Goal: Task Accomplishment & Management: Manage account settings

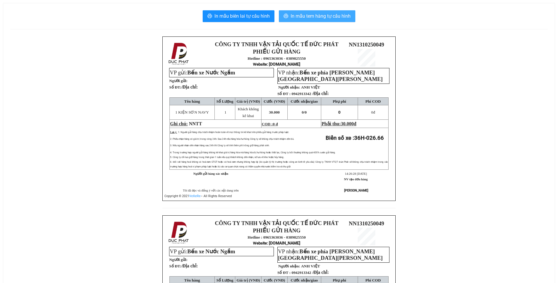
click at [310, 11] on button "In mẫu tem hàng tự cấu hình" at bounding box center [317, 16] width 77 height 12
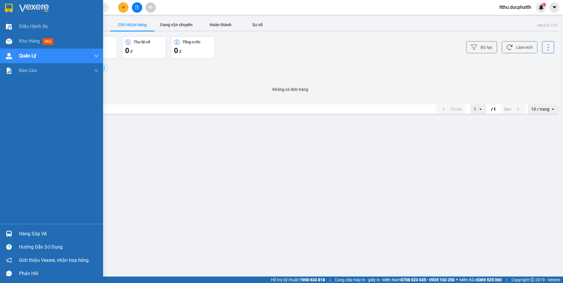
click at [17, 41] on div "Kho hàng mới" at bounding box center [51, 41] width 103 height 15
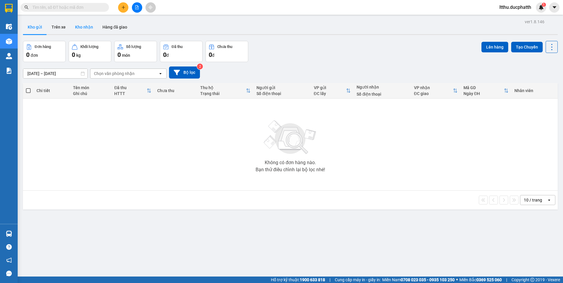
click at [80, 24] on button "Kho nhận" at bounding box center [83, 27] width 27 height 14
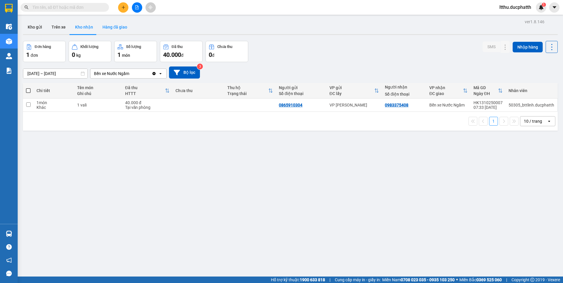
click at [126, 31] on button "Hàng đã giao" at bounding box center [115, 27] width 34 height 14
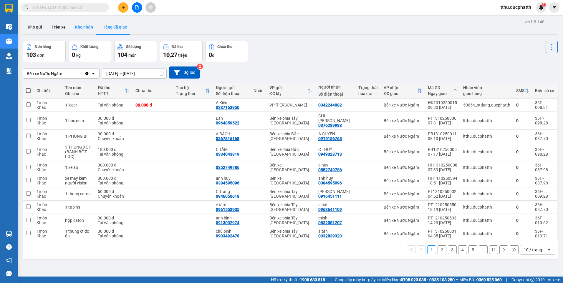
click at [74, 26] on button "Kho nhận" at bounding box center [83, 27] width 27 height 14
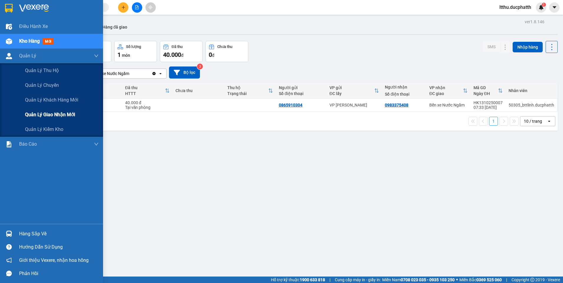
click at [46, 114] on span "Quản lý giao nhận mới" at bounding box center [50, 114] width 50 height 7
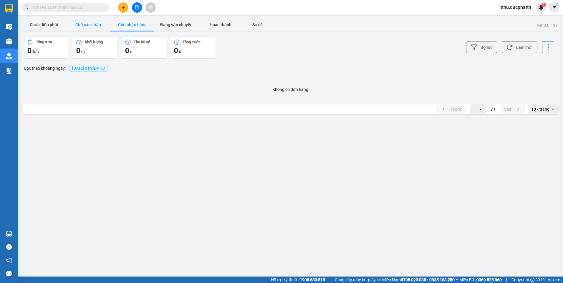
click at [95, 27] on button "Chờ xác nhận" at bounding box center [88, 25] width 44 height 12
click at [52, 25] on button "Chưa điều phối" at bounding box center [44, 25] width 44 height 12
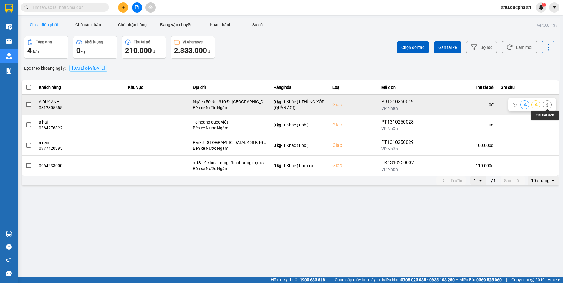
click at [548, 103] on icon at bounding box center [547, 105] width 4 height 4
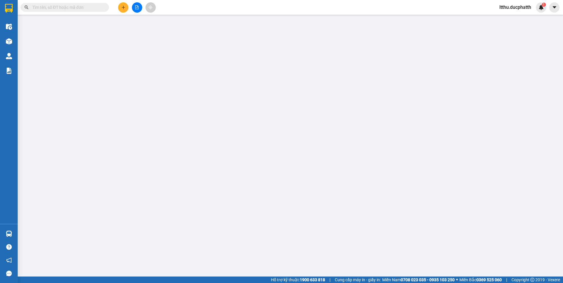
type input "0968216721"
type input "C Linh"
type input "0812305555"
type input "A DUY ANH"
checkbox input "true"
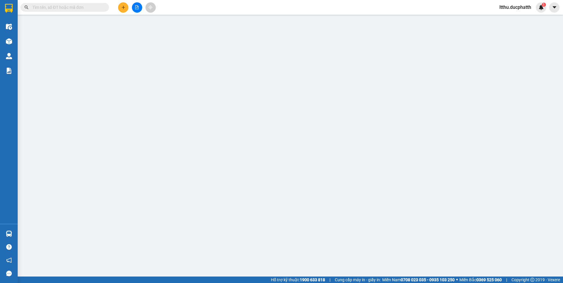
type input "Ngách 50 Ng. 310 Đ. Nghi Tàm, Yên Phụ, Tây Hồ, Hà Nội, Việt Nam"
type input "0"
type input "165.000"
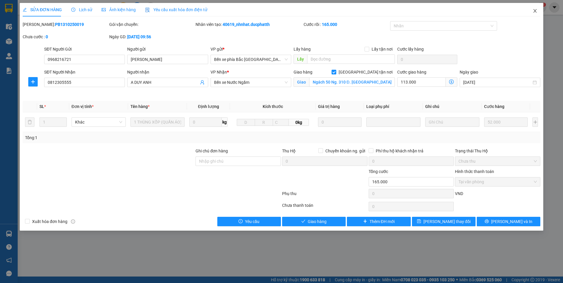
click at [535, 12] on icon "close" at bounding box center [534, 11] width 5 height 5
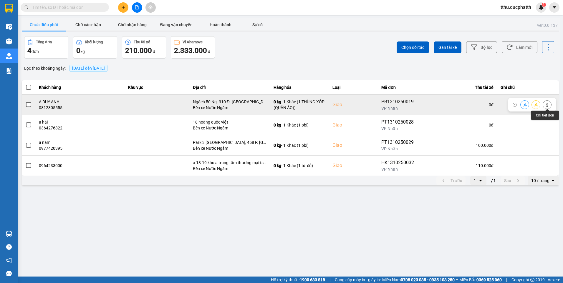
click at [545, 104] on icon at bounding box center [547, 105] width 4 height 4
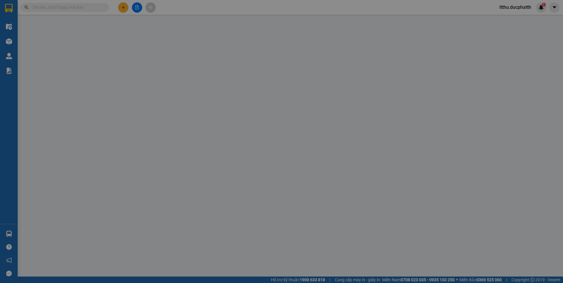
type input "0968216721"
type input "C Linh"
type input "0812305555"
type input "A DUY ANH"
checkbox input "true"
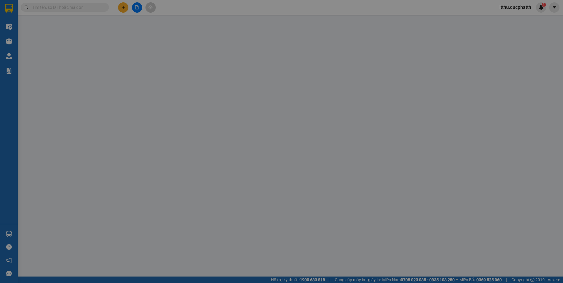
type input "Ngách 50 Ng. 310 Đ. Nghi Tàm, Yên Phụ, Tây Hồ, Hà Nội, Việt Nam"
type input "0"
type input "165.000"
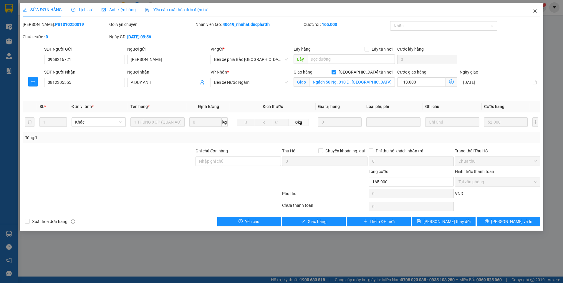
click at [536, 11] on icon "close" at bounding box center [534, 11] width 5 height 5
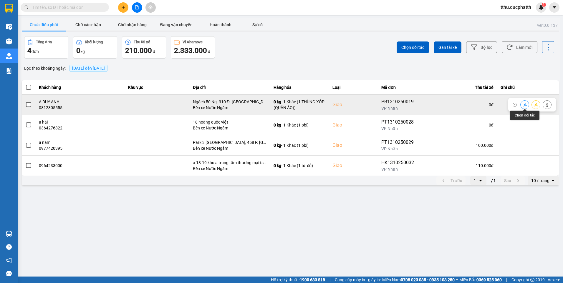
click at [523, 105] on icon at bounding box center [524, 104] width 4 height 3
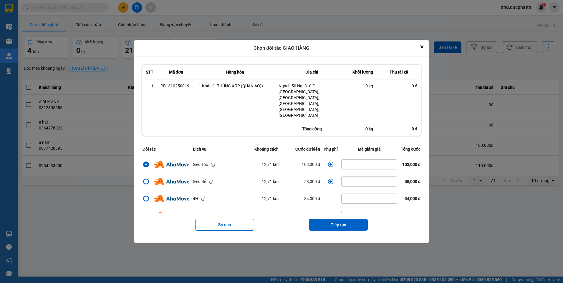
click at [328, 162] on icon "dialog" at bounding box center [331, 165] width 6 height 6
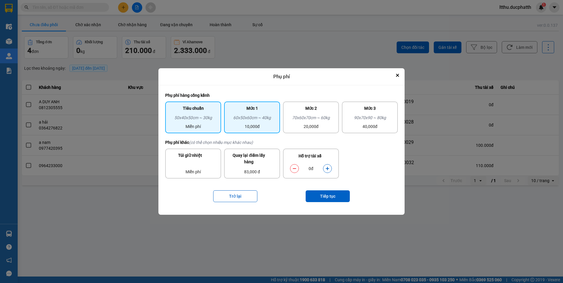
click at [273, 117] on div "60x50x60cm ~ 40kg" at bounding box center [252, 118] width 49 height 9
click at [327, 171] on button "dialog" at bounding box center [327, 168] width 8 height 10
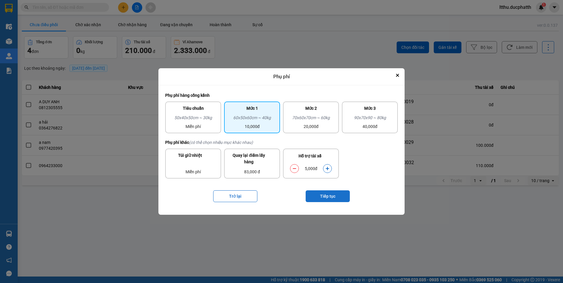
click at [331, 201] on button "Tiếp tục" at bounding box center [327, 196] width 44 height 12
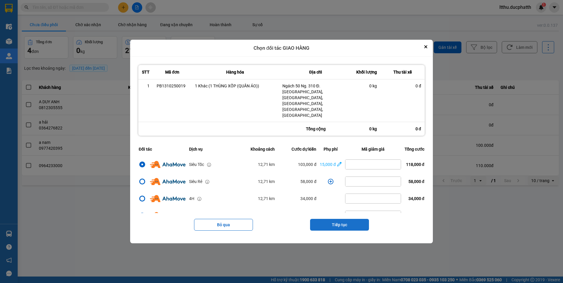
click at [343, 219] on button "Tiếp tục" at bounding box center [339, 225] width 59 height 12
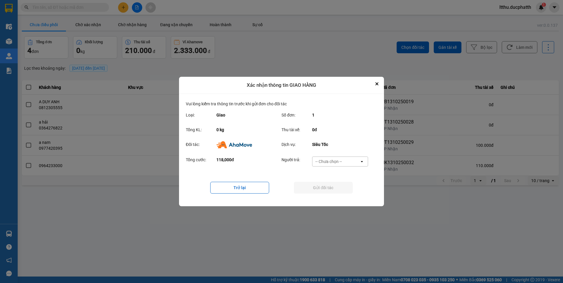
click at [332, 159] on div "-- Chưa chọn --" at bounding box center [328, 162] width 26 height 6
click at [324, 195] on span "Ví Ahamove" at bounding box center [328, 195] width 24 height 6
click at [320, 189] on button "Gửi đối tác" at bounding box center [323, 188] width 59 height 12
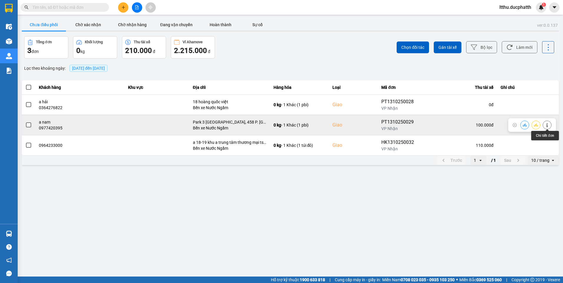
click at [548, 127] on icon at bounding box center [547, 125] width 4 height 4
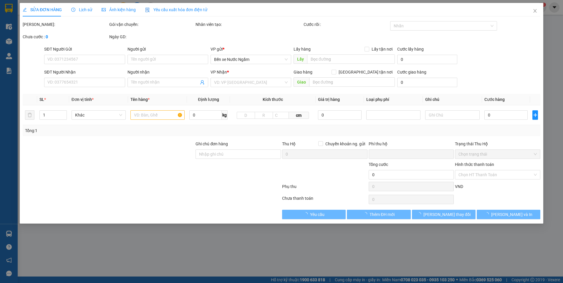
type input "0968131678"
type input "0977420395"
type input "a nam"
checkbox input "true"
type input "Park 3 Times City, 458 P. Minh Khai, Khu đô thị Times City, Hai Bà Trưng, Hà Nộ…"
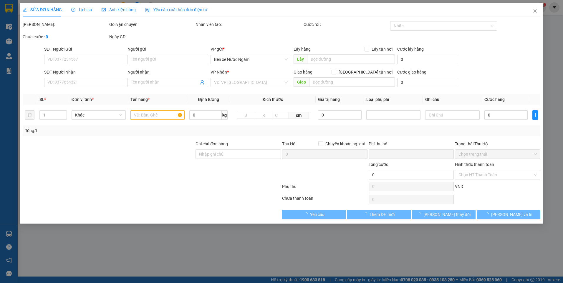
type input "0"
type input "100.000"
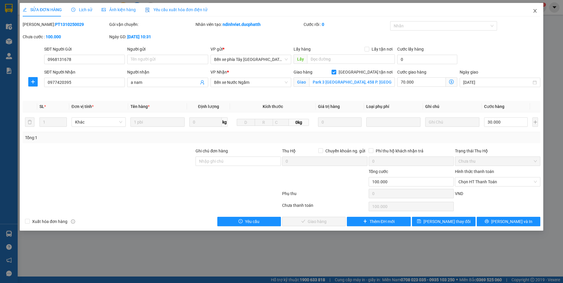
click at [534, 13] on icon "close" at bounding box center [534, 11] width 5 height 5
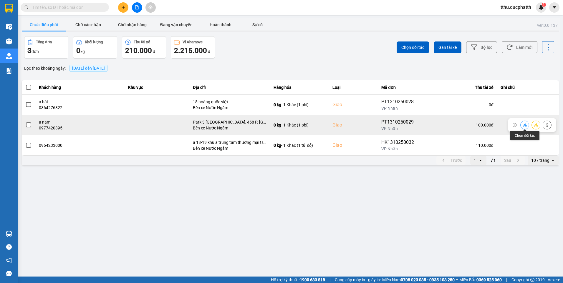
click at [524, 124] on icon at bounding box center [524, 125] width 4 height 4
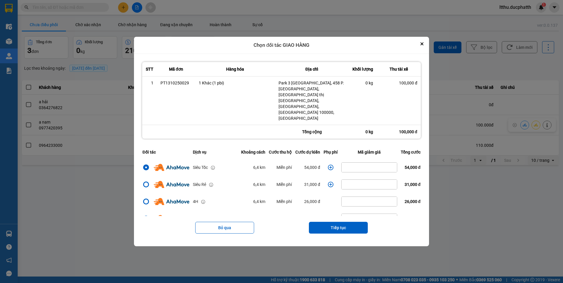
click at [328, 165] on icon "dialog" at bounding box center [331, 168] width 6 height 6
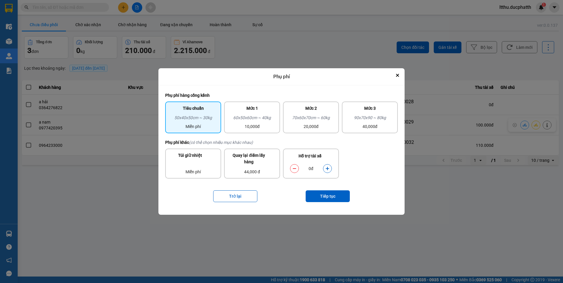
click at [332, 167] on div "0đ" at bounding box center [311, 169] width 48 height 12
click at [330, 169] on button "dialog" at bounding box center [327, 168] width 8 height 10
click at [327, 199] on button "Tiếp tục" at bounding box center [327, 196] width 44 height 12
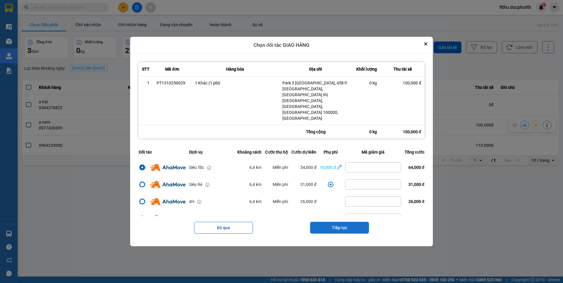
click at [336, 222] on button "Tiếp tục" at bounding box center [339, 228] width 59 height 12
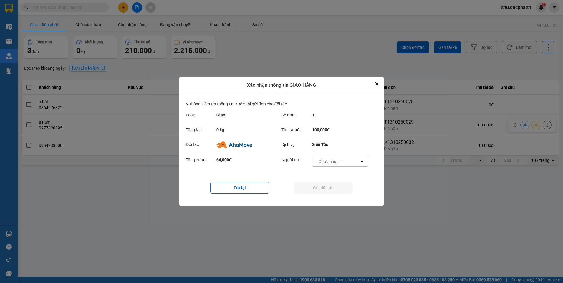
click at [344, 162] on div "-- Chưa chọn --" at bounding box center [335, 161] width 47 height 9
click at [341, 194] on div "Ví Ahamove" at bounding box center [340, 195] width 56 height 11
click at [329, 189] on button "Gửi đối tác" at bounding box center [323, 188] width 59 height 12
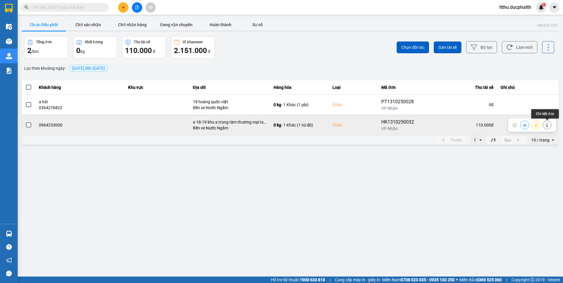
click at [547, 122] on button at bounding box center [547, 125] width 8 height 10
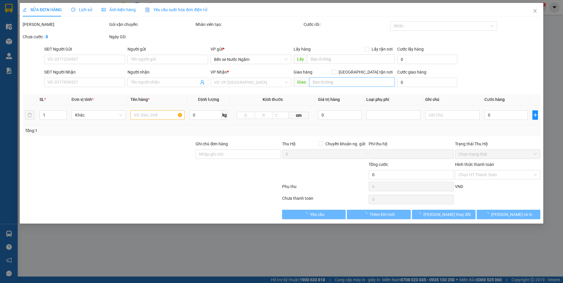
type input "0964640616"
type input "0964233000"
checkbox input "true"
type input "a 18-19 khu a trung tâm thương mại tsq mộ lao-hà đông"
type input "0"
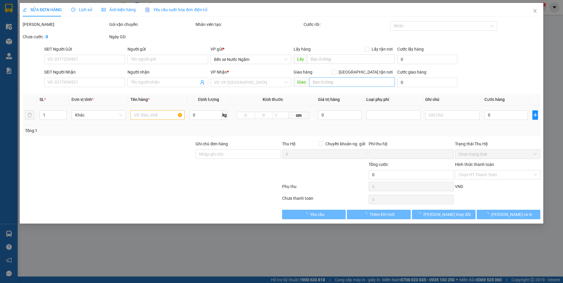
type input "110.000"
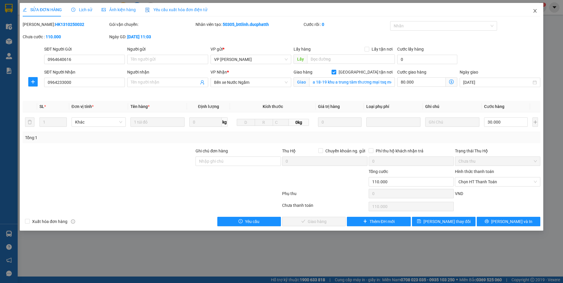
click at [532, 11] on span "Close" at bounding box center [535, 11] width 16 height 16
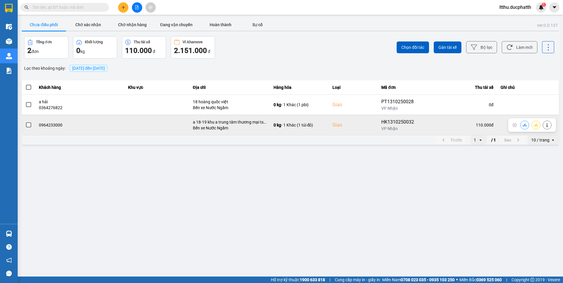
click at [524, 123] on icon at bounding box center [524, 125] width 4 height 4
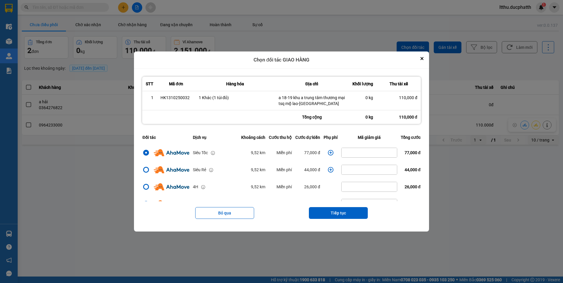
click at [330, 152] on icon "dialog" at bounding box center [331, 153] width 6 height 6
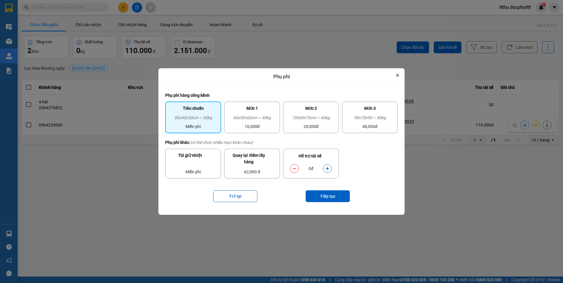
click at [399, 75] on button "Close" at bounding box center [397, 75] width 7 height 7
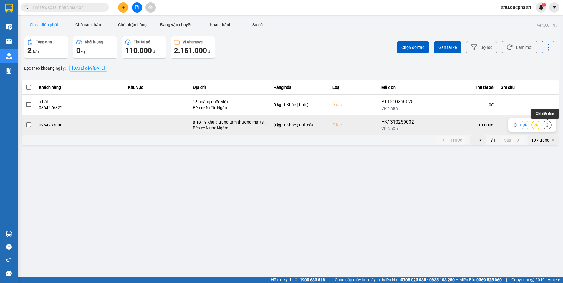
click at [548, 124] on icon at bounding box center [547, 125] width 4 height 4
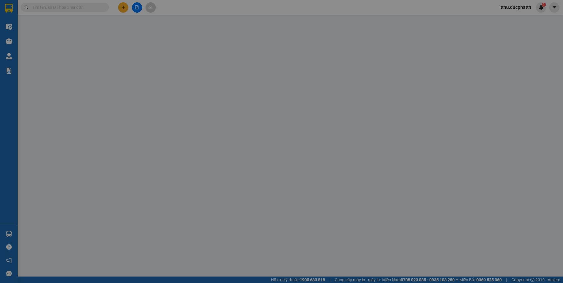
type input "0964640616"
type input "0964233000"
checkbox input "true"
type input "a 18-19 khu a trung tâm thương mại tsq mộ lao-hà đông"
type input "0"
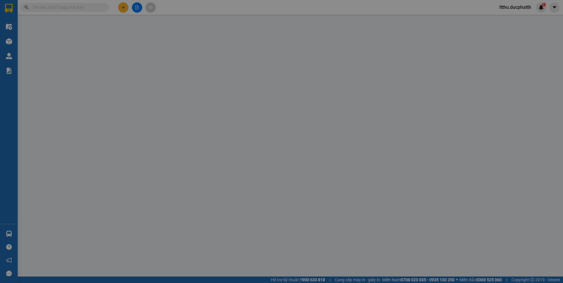
type input "110.000"
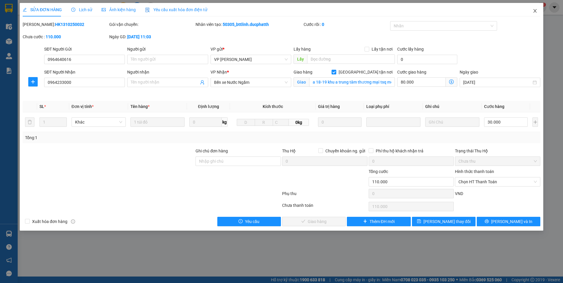
click at [534, 14] on span "Close" at bounding box center [535, 11] width 16 height 16
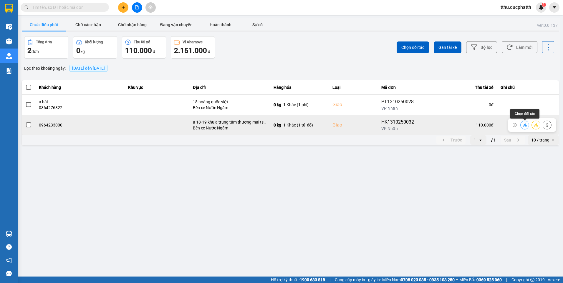
click at [522, 124] on button at bounding box center [524, 125] width 8 height 10
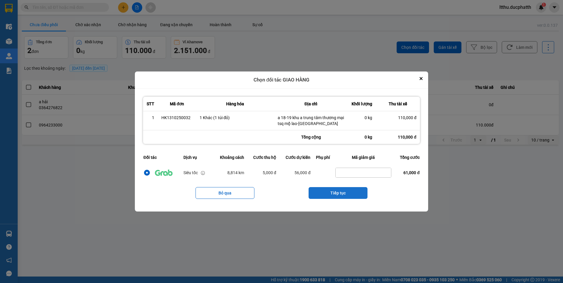
click at [340, 193] on button "Tiếp tục" at bounding box center [337, 193] width 59 height 12
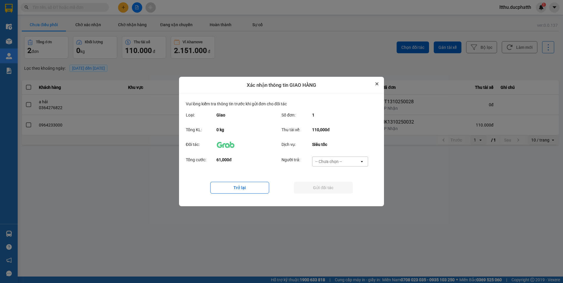
click at [375, 85] on button "Close" at bounding box center [376, 83] width 7 height 7
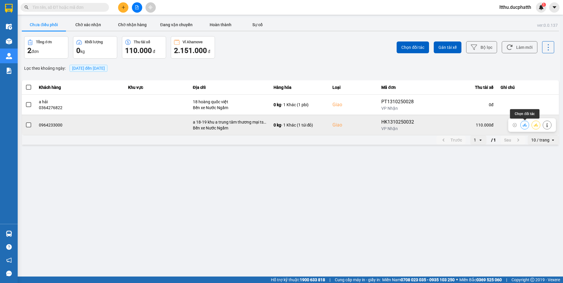
click at [525, 125] on icon at bounding box center [524, 125] width 4 height 4
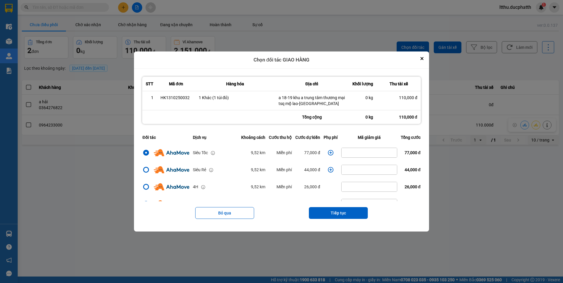
click at [328, 152] on icon "dialog" at bounding box center [331, 153] width 6 height 6
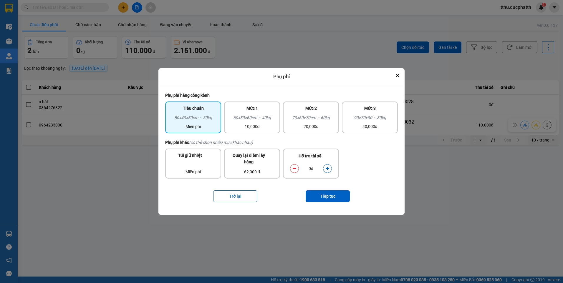
click at [328, 169] on icon "dialog" at bounding box center [327, 168] width 3 height 3
drag, startPoint x: 328, startPoint y: 169, endPoint x: 330, endPoint y: 196, distance: 26.6
click at [330, 196] on button "Tiếp tục" at bounding box center [327, 196] width 44 height 12
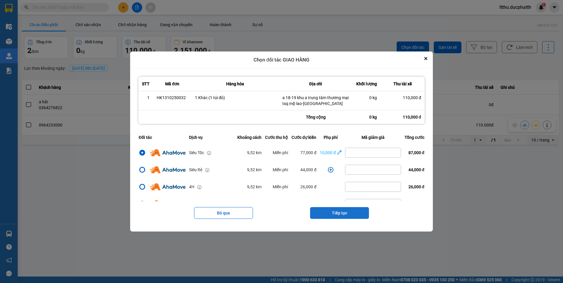
click at [341, 210] on button "Tiếp tục" at bounding box center [339, 213] width 59 height 12
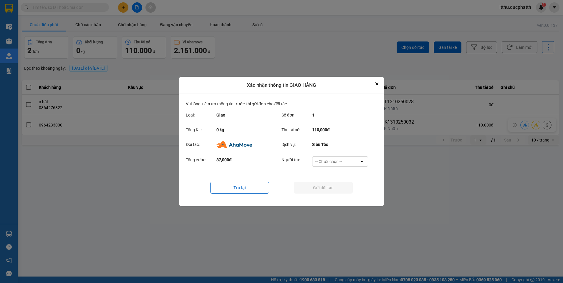
click at [330, 164] on div "-- Chưa chọn --" at bounding box center [328, 162] width 26 height 6
click at [331, 201] on ul "Khách hàng Nhà xe trả tiền mặt Ví Ahamove" at bounding box center [340, 185] width 56 height 36
click at [332, 195] on span "Ví Ahamove" at bounding box center [328, 195] width 24 height 6
click at [328, 188] on button "Gửi đối tác" at bounding box center [323, 188] width 59 height 12
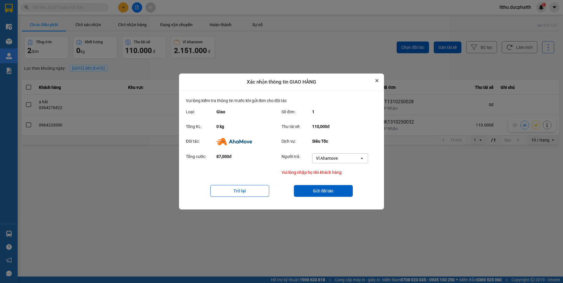
click at [377, 77] on button "Close" at bounding box center [376, 80] width 7 height 7
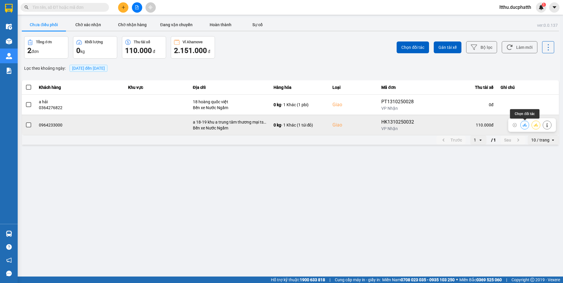
click at [525, 127] on icon at bounding box center [524, 125] width 4 height 4
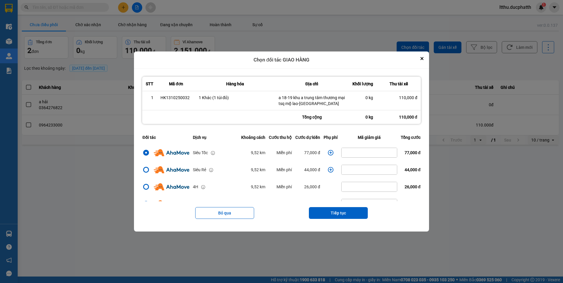
click at [331, 151] on icon "dialog" at bounding box center [331, 153] width 6 height 6
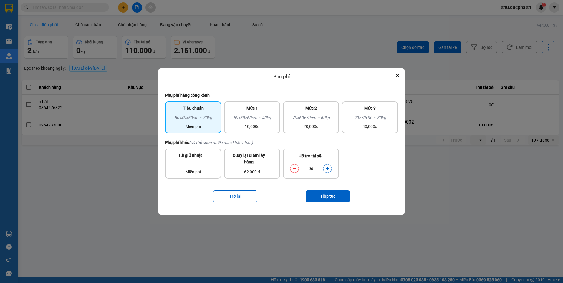
click at [324, 168] on button "dialog" at bounding box center [327, 168] width 8 height 10
click at [327, 200] on button "Tiếp tục" at bounding box center [327, 196] width 44 height 12
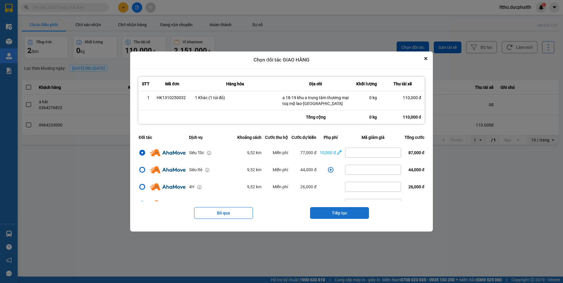
click at [351, 209] on button "Tiếp tục" at bounding box center [339, 213] width 59 height 12
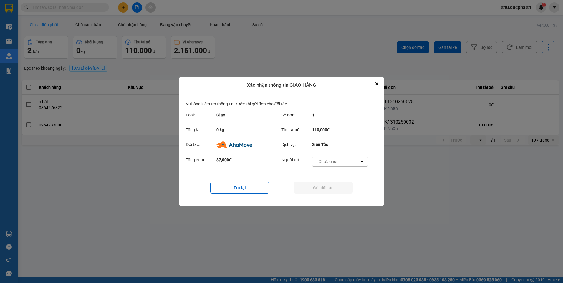
click at [342, 163] on div "-- Chưa chọn --" at bounding box center [335, 161] width 47 height 9
click at [336, 192] on span "Ví Ahamove" at bounding box center [328, 195] width 24 height 6
click at [342, 190] on button "Gửi đối tác" at bounding box center [323, 188] width 59 height 12
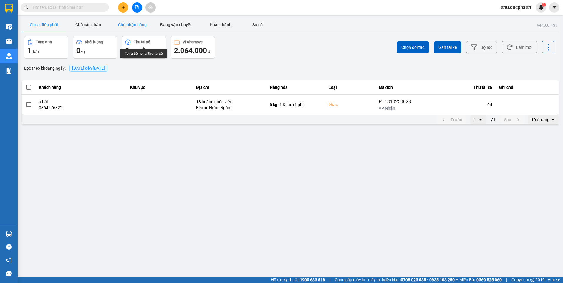
click at [129, 24] on button "Chờ nhận hàng" at bounding box center [132, 25] width 44 height 12
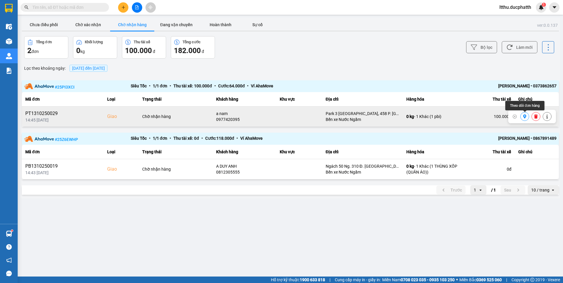
click at [525, 115] on icon at bounding box center [524, 116] width 3 height 4
click at [536, 119] on button at bounding box center [536, 117] width 8 height 10
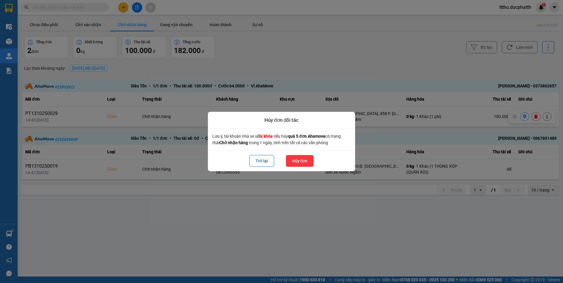
click at [299, 162] on button "Hủy đơn" at bounding box center [300, 161] width 28 height 12
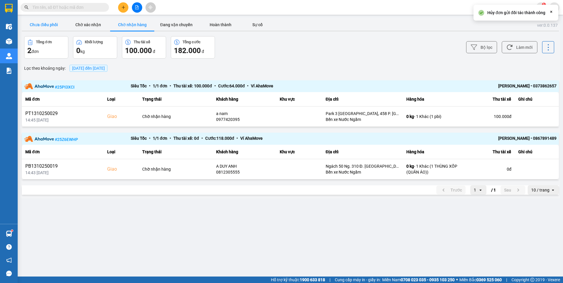
click at [45, 25] on button "Chưa điều phối" at bounding box center [44, 25] width 44 height 12
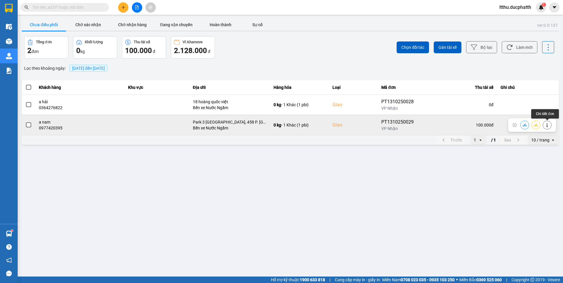
click at [546, 126] on icon at bounding box center [547, 125] width 4 height 4
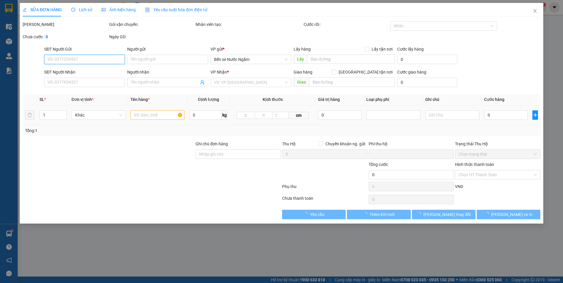
type input "0968131678"
type input "0977420395"
type input "a nam"
checkbox input "true"
type input "Park 3 Times City, 458 P. Minh Khai, Khu đô thị Times City, Hai Bà Trưng, Hà Nộ…"
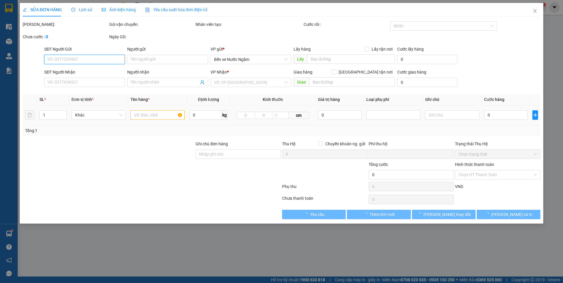
type input "0"
type input "100.000"
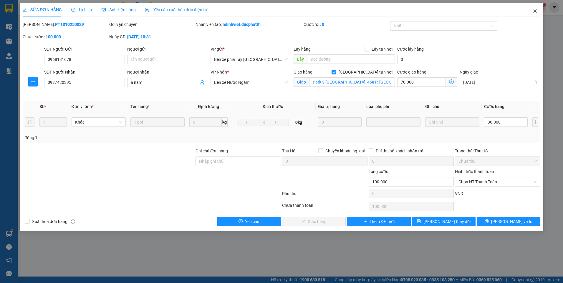
click at [535, 15] on span "Close" at bounding box center [535, 11] width 16 height 16
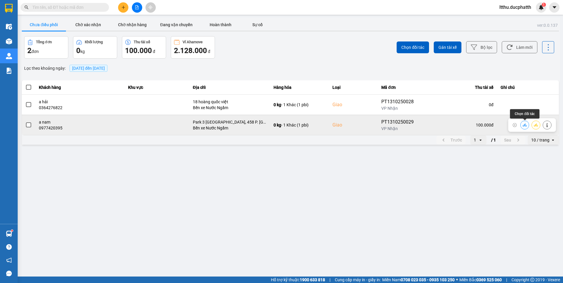
click at [524, 127] on button at bounding box center [524, 125] width 8 height 10
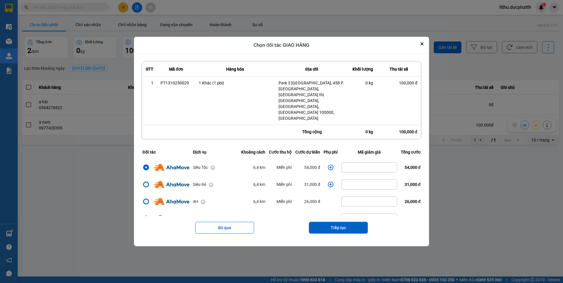
click at [328, 165] on icon "dialog" at bounding box center [331, 168] width 6 height 6
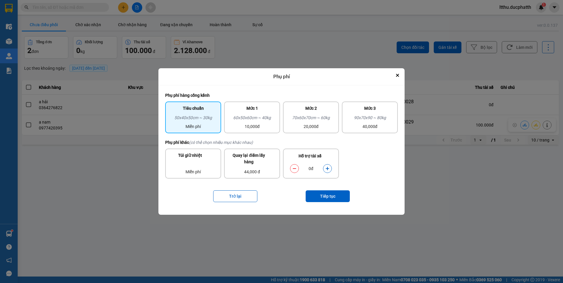
click at [327, 169] on icon "dialog" at bounding box center [327, 168] width 3 height 3
click at [335, 196] on button "Tiếp tục" at bounding box center [327, 196] width 44 height 12
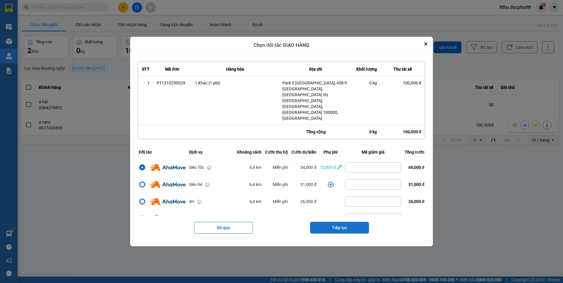
click at [343, 222] on button "Tiếp tục" at bounding box center [339, 228] width 59 height 12
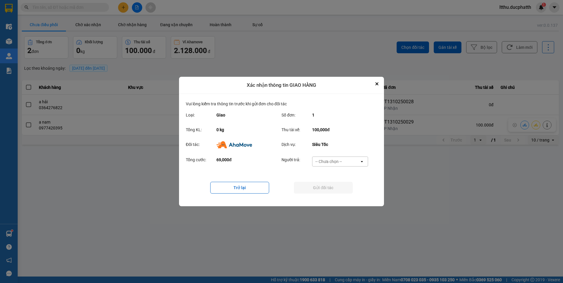
click at [330, 163] on div "-- Chưa chọn --" at bounding box center [328, 162] width 26 height 6
click at [330, 193] on span "Ví Ahamove" at bounding box center [328, 195] width 24 height 6
click at [342, 186] on button "Gửi đối tác" at bounding box center [323, 188] width 59 height 12
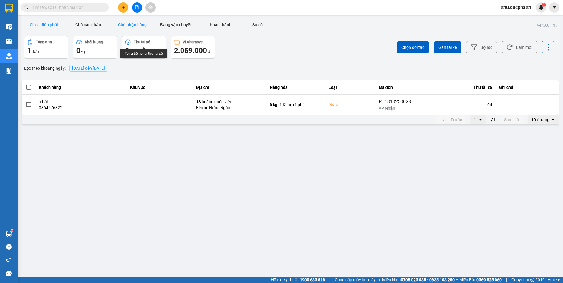
click at [143, 23] on button "Chờ nhận hàng" at bounding box center [132, 25] width 44 height 12
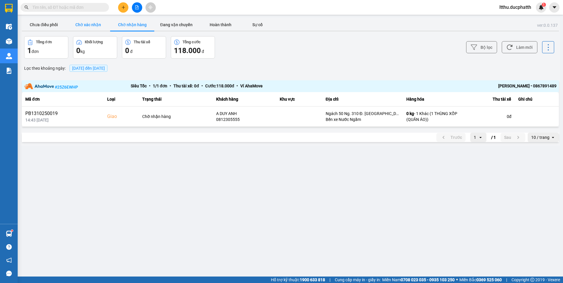
click at [82, 23] on button "Chờ xác nhận" at bounding box center [88, 25] width 44 height 12
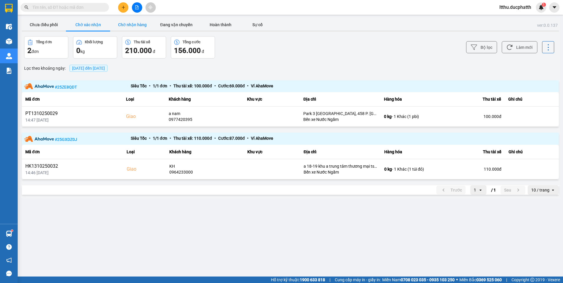
click at [119, 25] on button "Chờ nhận hàng" at bounding box center [132, 25] width 44 height 12
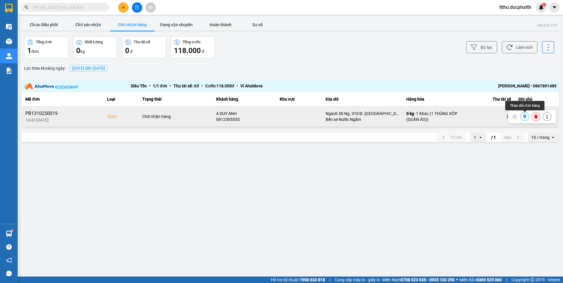
click at [525, 117] on icon at bounding box center [524, 116] width 3 height 4
click at [160, 29] on button "Đang vận chuyển" at bounding box center [176, 25] width 44 height 12
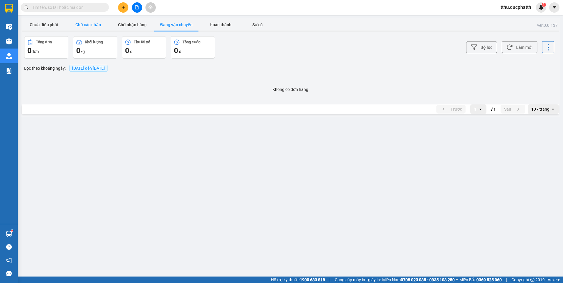
click at [88, 26] on button "Chờ xác nhận" at bounding box center [88, 25] width 44 height 12
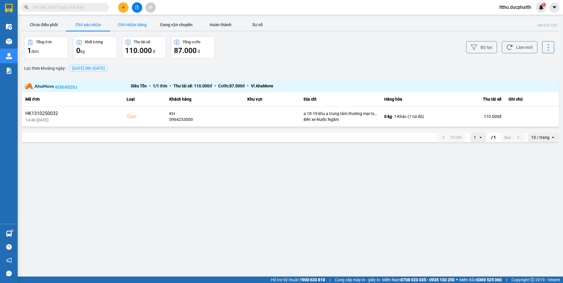
click at [133, 25] on button "Chờ nhận hàng" at bounding box center [132, 25] width 44 height 12
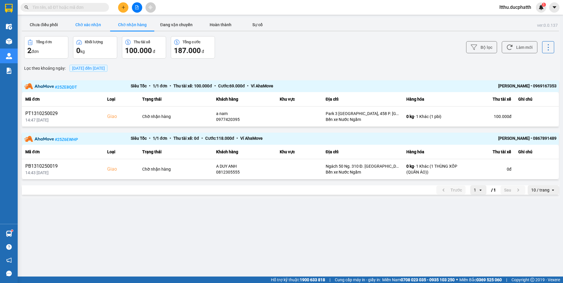
click at [91, 24] on button "Chờ xác nhận" at bounding box center [88, 25] width 44 height 12
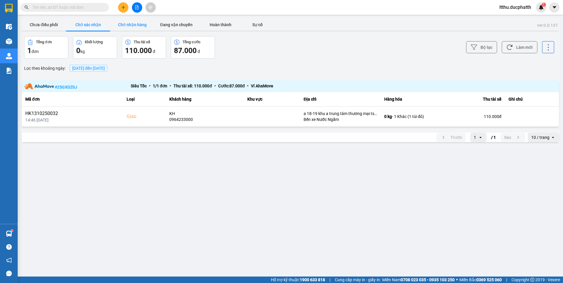
click at [122, 24] on button "Chờ nhận hàng" at bounding box center [132, 25] width 44 height 12
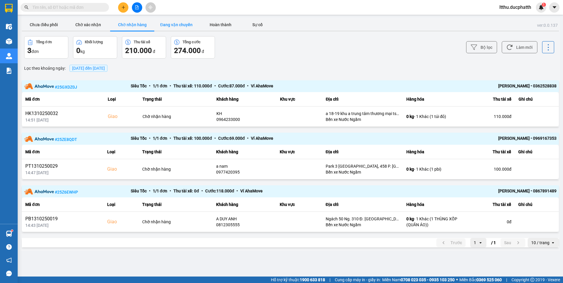
click at [167, 21] on button "Đang vận chuyển" at bounding box center [176, 25] width 44 height 12
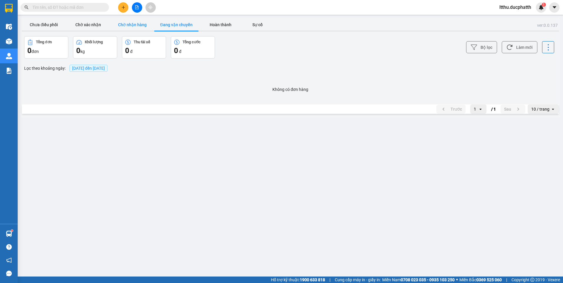
click at [127, 22] on button "Chờ nhận hàng" at bounding box center [132, 25] width 44 height 12
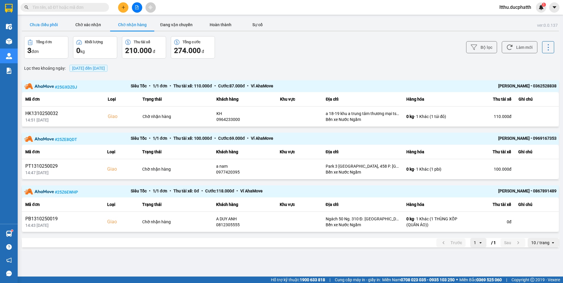
click at [49, 25] on button "Chưa điều phối" at bounding box center [44, 25] width 44 height 12
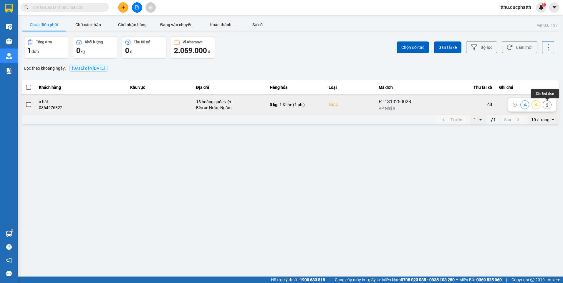
click at [546, 104] on icon at bounding box center [547, 105] width 4 height 4
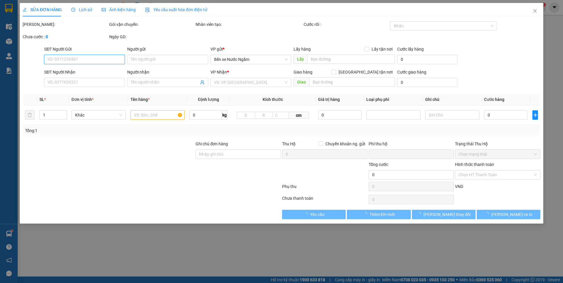
type input "0383092551"
type input "a tiến"
type input "0364276822"
type input "a hải"
checkbox input "true"
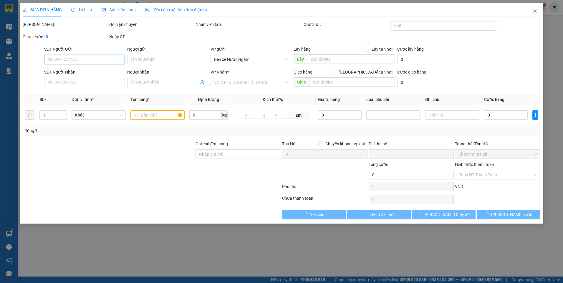
type input "18 hoàng quốc việt"
type input "0"
type input "160.000"
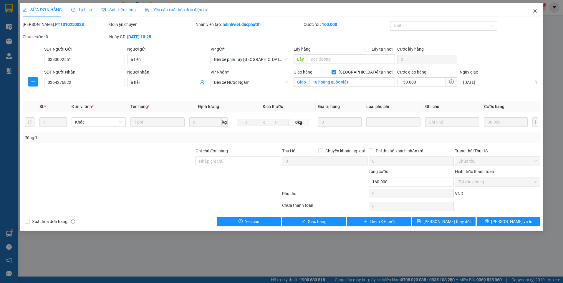
click at [533, 14] on span "Close" at bounding box center [535, 11] width 16 height 16
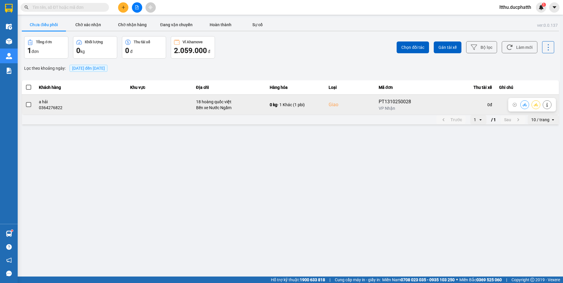
click at [523, 104] on icon at bounding box center [524, 105] width 4 height 4
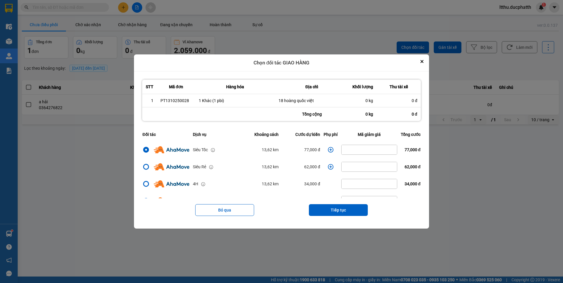
click at [328, 152] on icon "dialog" at bounding box center [331, 150] width 6 height 6
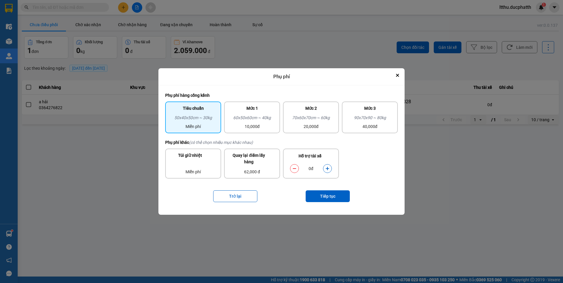
click at [328, 169] on icon "dialog" at bounding box center [327, 169] width 4 height 4
drag, startPoint x: 328, startPoint y: 169, endPoint x: 331, endPoint y: 198, distance: 29.6
click at [331, 198] on button "Tiếp tục" at bounding box center [327, 196] width 44 height 12
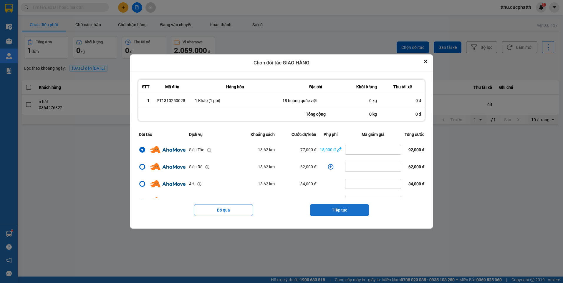
click at [341, 210] on button "Tiếp tục" at bounding box center [339, 210] width 59 height 12
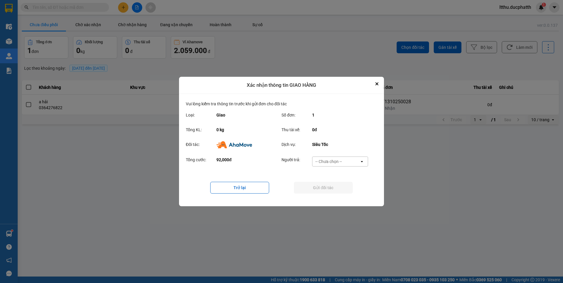
click at [333, 164] on div "-- Chưa chọn --" at bounding box center [328, 162] width 26 height 6
click at [323, 195] on span "Ví Ahamove" at bounding box center [328, 195] width 24 height 6
click at [329, 188] on button "Gửi đối tác" at bounding box center [323, 188] width 59 height 12
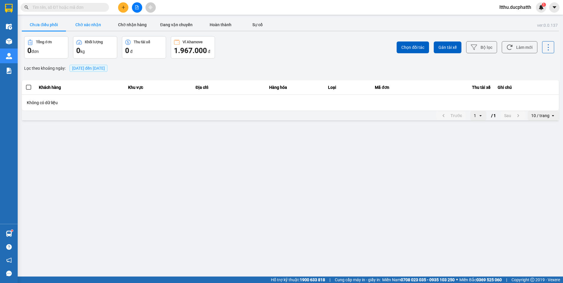
click at [92, 25] on button "Chờ xác nhận" at bounding box center [88, 25] width 44 height 12
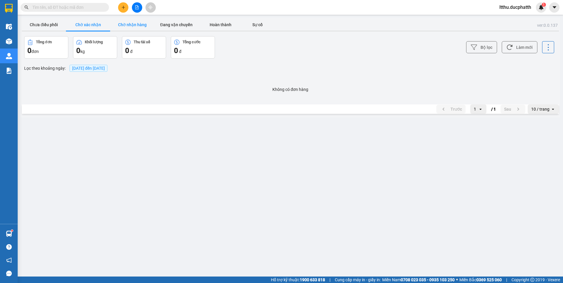
drag, startPoint x: 138, startPoint y: 27, endPoint x: 140, endPoint y: 26, distance: 3.0
click at [140, 26] on button "Chờ nhận hàng" at bounding box center [132, 25] width 44 height 12
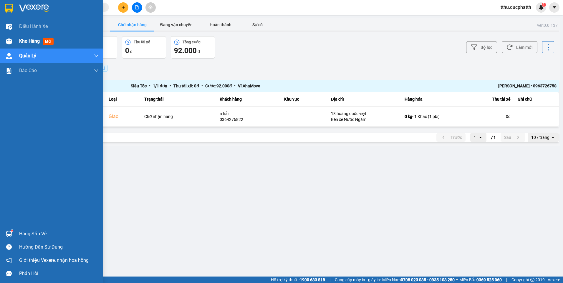
click at [38, 41] on span "Kho hàng" at bounding box center [29, 41] width 21 height 6
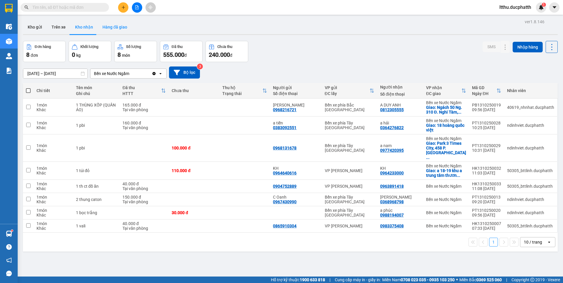
click at [120, 31] on button "Hàng đã giao" at bounding box center [115, 27] width 34 height 14
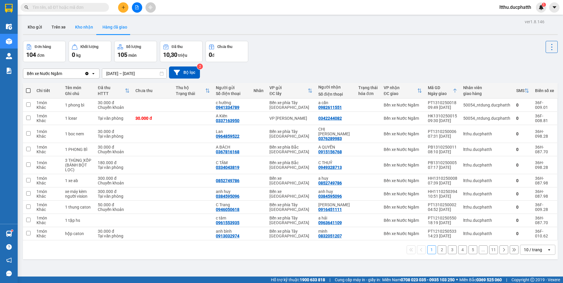
click at [79, 31] on button "Kho nhận" at bounding box center [83, 27] width 27 height 14
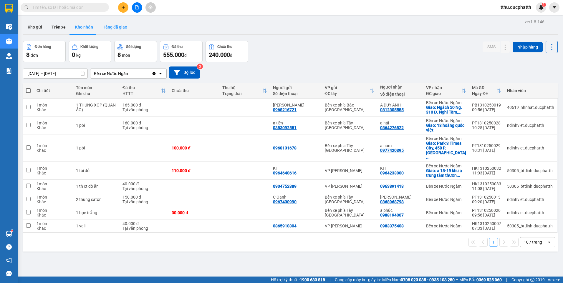
click at [122, 31] on button "Hàng đã giao" at bounding box center [115, 27] width 34 height 14
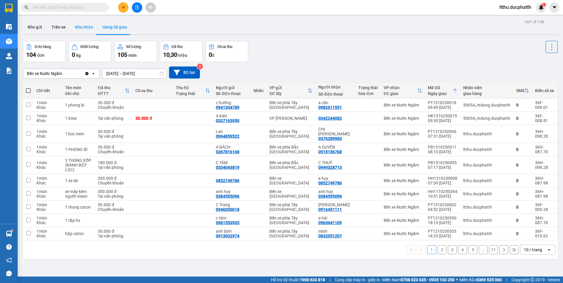
click at [82, 25] on button "Kho nhận" at bounding box center [83, 27] width 27 height 14
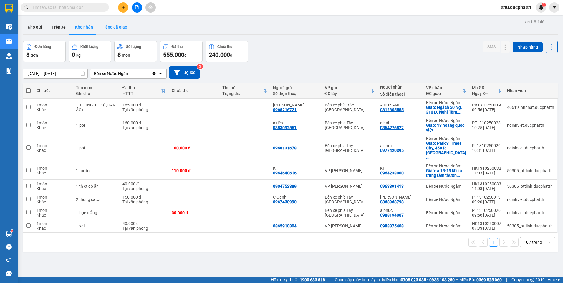
click at [123, 29] on button "Hàng đã giao" at bounding box center [115, 27] width 34 height 14
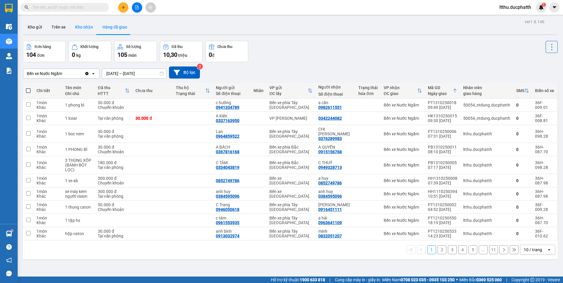
click at [87, 29] on button "Kho nhận" at bounding box center [83, 27] width 27 height 14
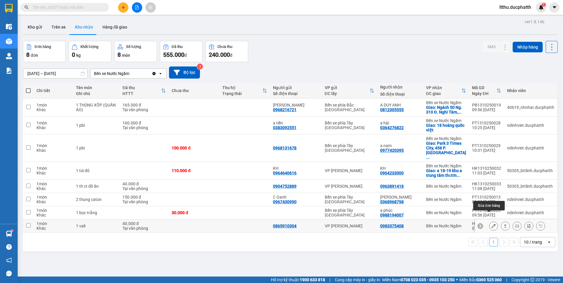
click at [491, 224] on icon at bounding box center [493, 226] width 4 height 4
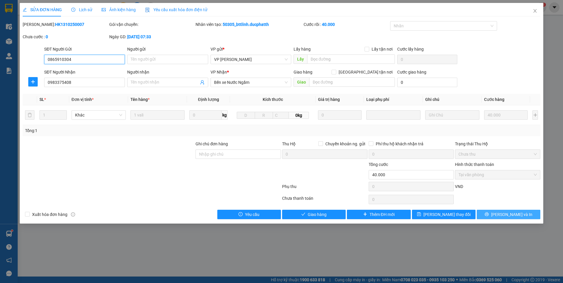
type input "0865910304"
type input "0983375408"
type input "0"
type input "40.000"
click at [534, 11] on icon "close" at bounding box center [534, 11] width 3 height 4
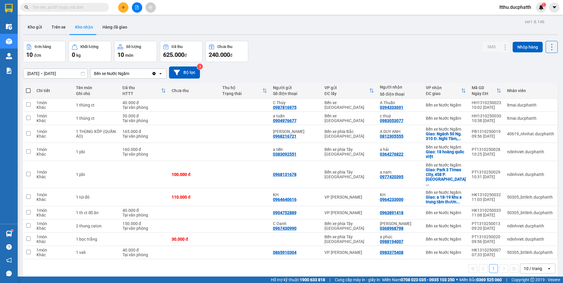
click at [81, 8] on input "text" at bounding box center [66, 7] width 69 height 6
click at [55, 9] on input "text" at bounding box center [66, 7] width 69 height 6
click at [503, 224] on icon at bounding box center [505, 226] width 4 height 4
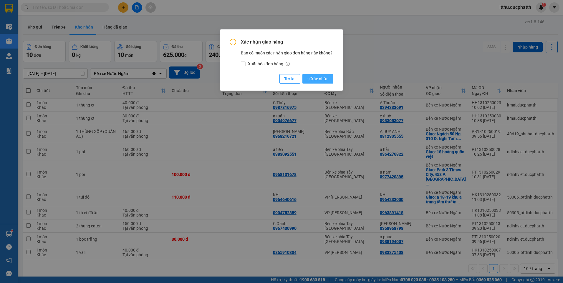
click at [326, 79] on span "Xác nhận" at bounding box center [317, 79] width 21 height 6
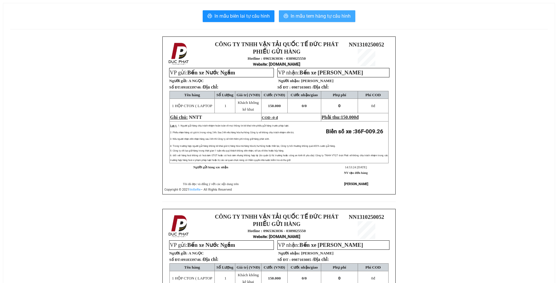
click at [336, 18] on span "In mẫu tem hàng tự cấu hình" at bounding box center [321, 15] width 60 height 7
click at [318, 21] on button "In mẫu tem hàng tự cấu hình" at bounding box center [317, 16] width 77 height 12
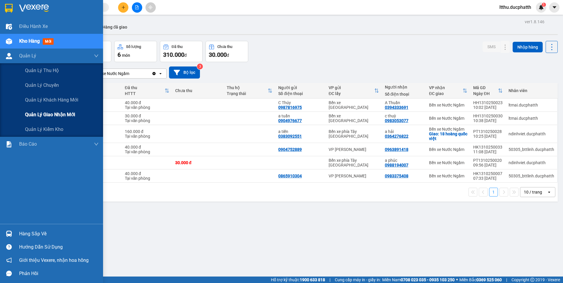
click at [38, 114] on span "Quản lý giao nhận mới" at bounding box center [50, 114] width 50 height 7
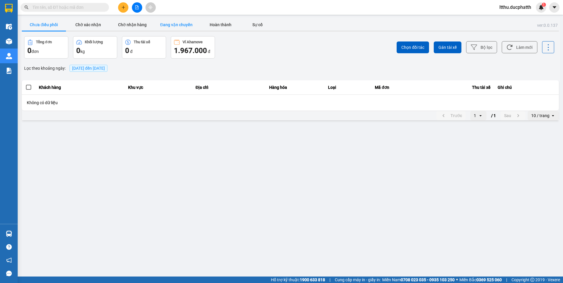
click at [166, 24] on button "Đang vận chuyển" at bounding box center [176, 25] width 44 height 12
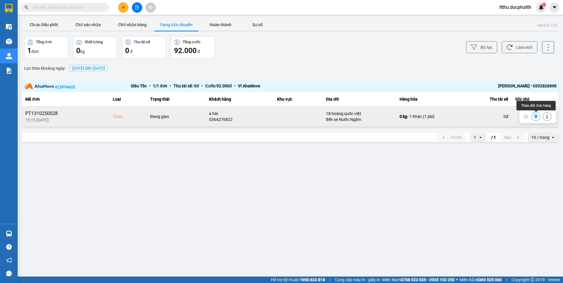
click at [533, 117] on button at bounding box center [536, 117] width 8 height 10
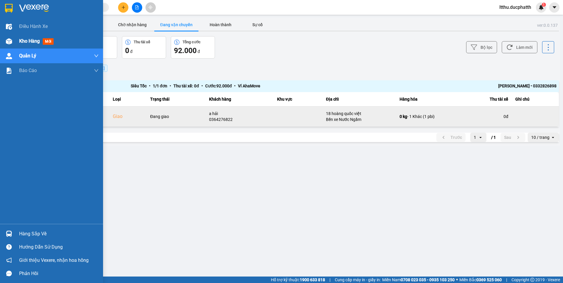
click at [51, 38] on span "mới" at bounding box center [48, 41] width 11 height 6
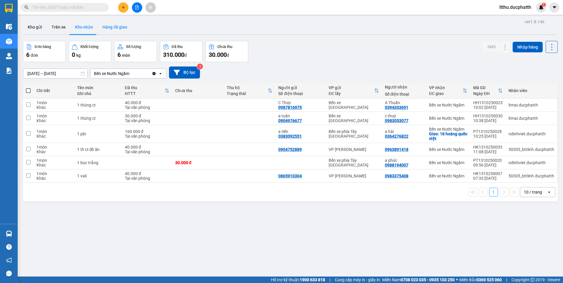
click at [103, 27] on button "Hàng đã giao" at bounding box center [115, 27] width 34 height 14
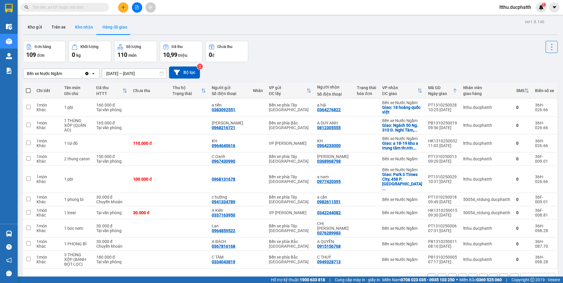
click at [81, 28] on button "Kho nhận" at bounding box center [83, 27] width 27 height 14
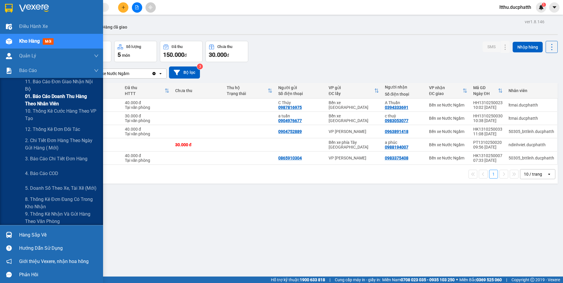
click at [46, 97] on span "01. Báo cáo doanh thu hàng theo nhân viên" at bounding box center [62, 100] width 74 height 15
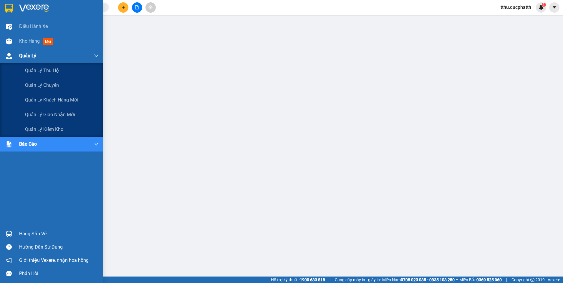
click at [11, 53] on img at bounding box center [9, 56] width 6 height 6
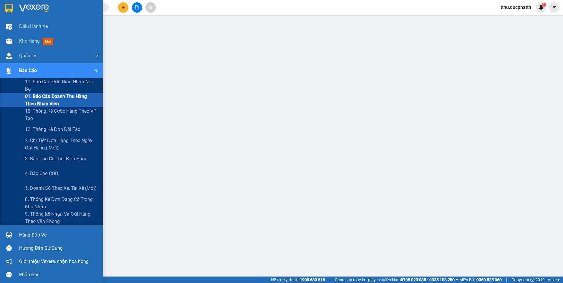
click at [47, 98] on span "01. Báo cáo doanh thu hàng theo nhân viên" at bounding box center [62, 100] width 74 height 15
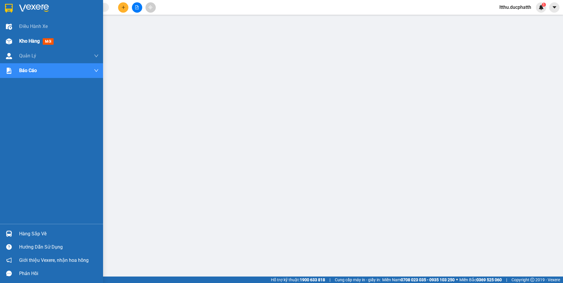
click at [32, 40] on span "Kho hàng" at bounding box center [29, 41] width 21 height 6
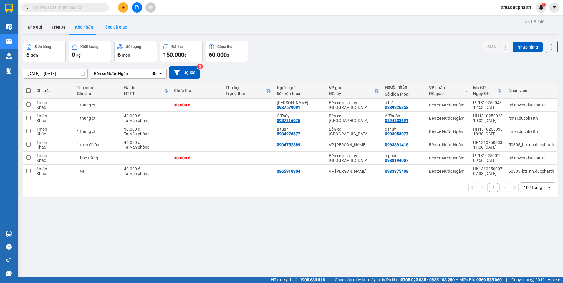
click at [110, 26] on button "Hàng đã giao" at bounding box center [115, 27] width 34 height 14
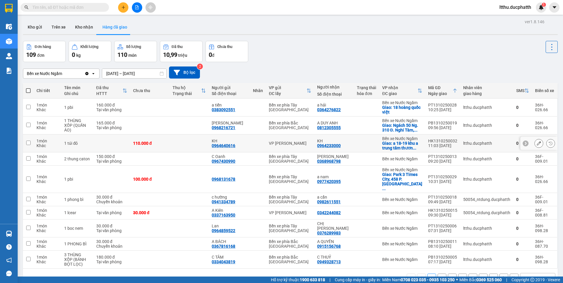
click at [537, 143] on icon at bounding box center [539, 143] width 4 height 4
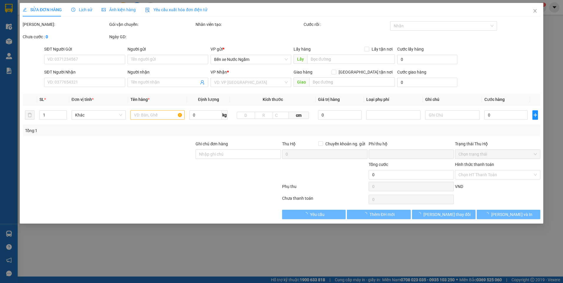
type input "0964640616"
type input "KH"
type input "0964233000"
type input "KH"
checkbox input "true"
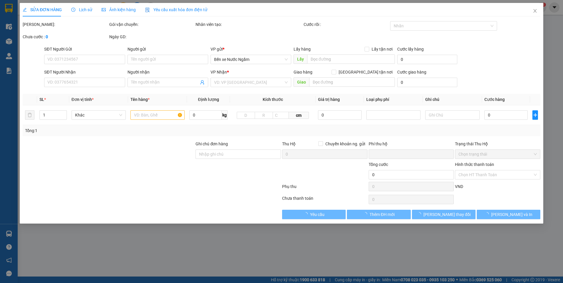
type input "a 18-19 khu a trung tâm thương mại tsq mộ lao-hà đông"
type input "80.000"
type input "0"
type input "110.000"
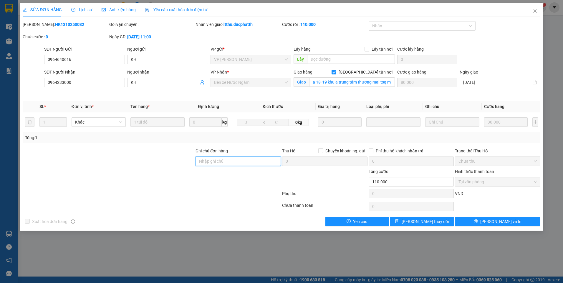
click at [227, 165] on input "Ghi chú đơn hàng" at bounding box center [237, 161] width 85 height 9
type input "CK 13/10 TRUONG QUANG TUYEN SHB 15H00"
click at [437, 221] on button "Lưu thay đổi" at bounding box center [422, 221] width 64 height 9
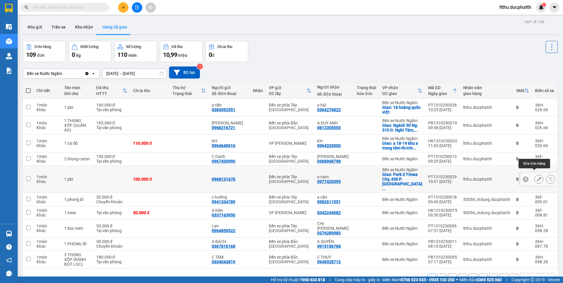
click at [537, 177] on icon at bounding box center [539, 179] width 4 height 4
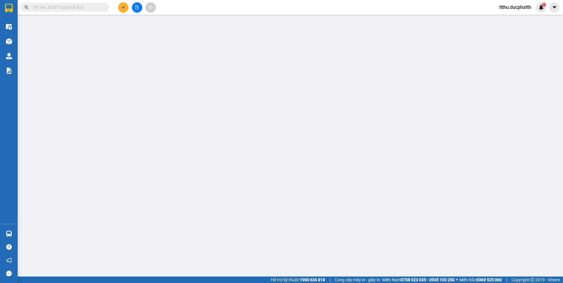
type input "0968131678"
type input "0977420395"
type input "a nam"
checkbox input "true"
type input "Park 3 Times City, 458 P. Minh Khai, Khu đô thị Times City, Hai Bà Trưng, Hà Nộ…"
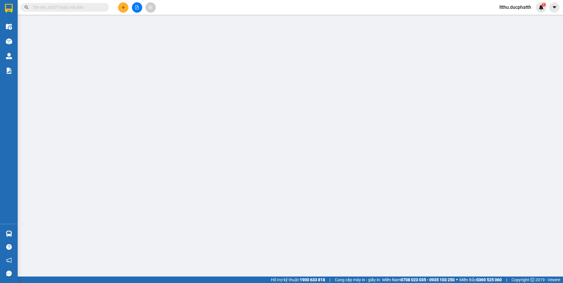
type input "70.000"
type input "0"
type input "100.000"
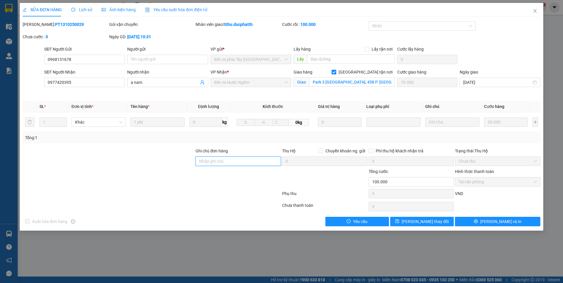
click at [232, 160] on input "Ghi chú đơn hàng" at bounding box center [237, 161] width 85 height 9
type input "TM"
click at [418, 220] on span "Lưu thay đổi" at bounding box center [424, 221] width 47 height 6
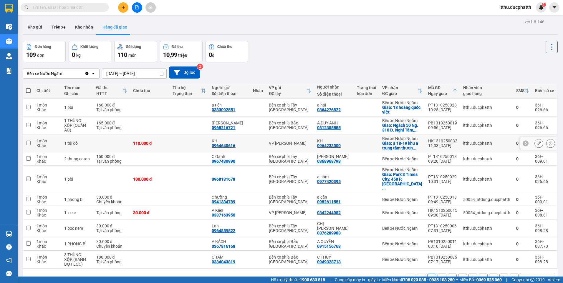
click at [534, 142] on button at bounding box center [538, 143] width 8 height 10
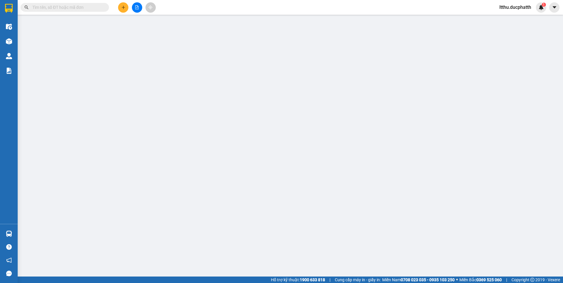
type input "0964640616"
type input "KH"
type input "0964233000"
type input "KH"
checkbox input "true"
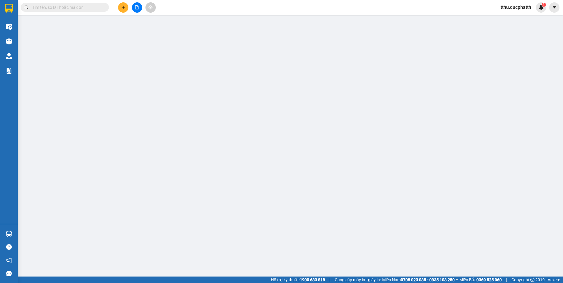
type input "a 18-19 khu a trung tâm thương mại tsq mộ lao-hà đông"
type input "80.000"
type input "CK 13/10 TRUONG QUANG TUYEN SHB 15H00"
type input "0"
type input "110.000"
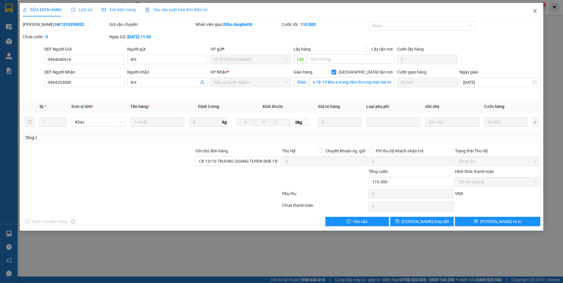
click at [533, 12] on icon "close" at bounding box center [534, 11] width 5 height 5
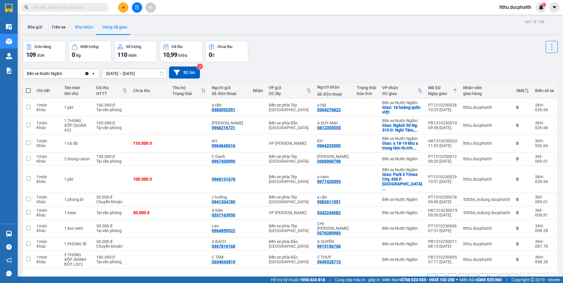
click at [82, 26] on button "Kho nhận" at bounding box center [83, 27] width 27 height 14
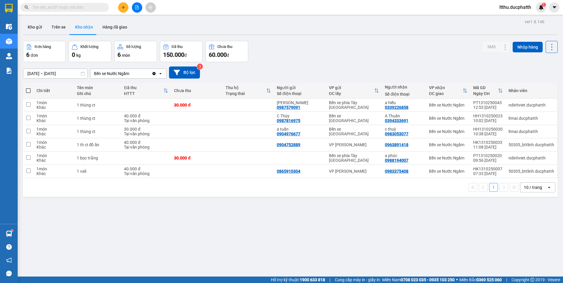
click at [70, 20] on button "Kho nhận" at bounding box center [83, 27] width 27 height 14
click at [89, 7] on input "text" at bounding box center [66, 7] width 69 height 6
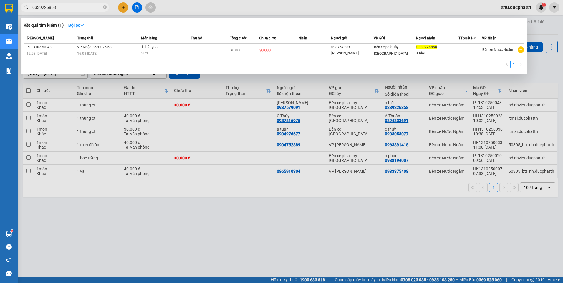
type input "0339226858"
click at [281, 244] on div at bounding box center [281, 141] width 563 height 283
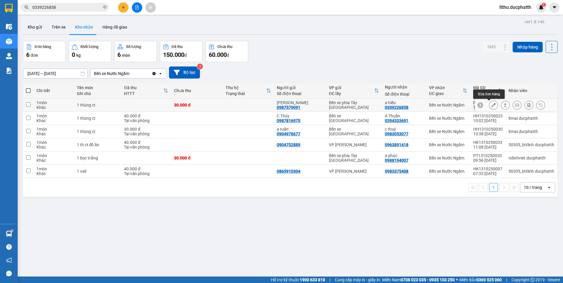
click at [491, 106] on button at bounding box center [493, 105] width 8 height 10
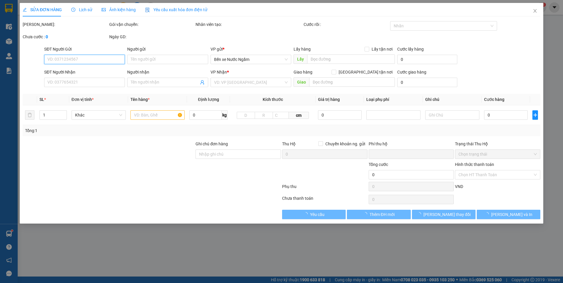
type input "0987579091"
type input "C Minh"
type input "0339226858"
type input "a hiếu"
type input "0"
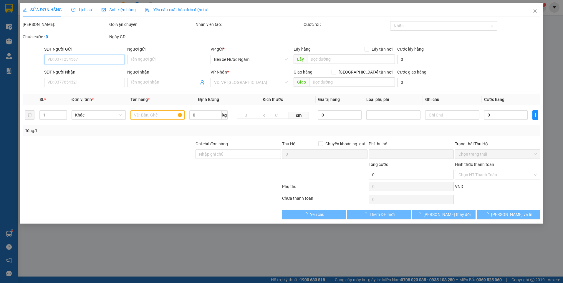
type input "30.000"
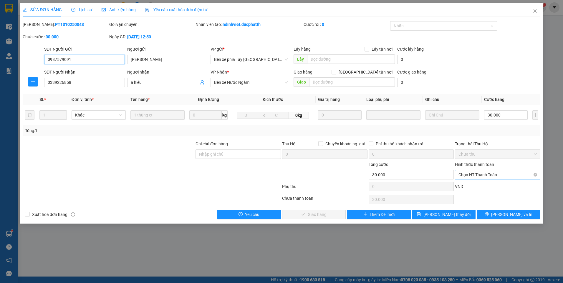
click at [484, 177] on span "Chọn HT Thanh Toán" at bounding box center [497, 174] width 78 height 9
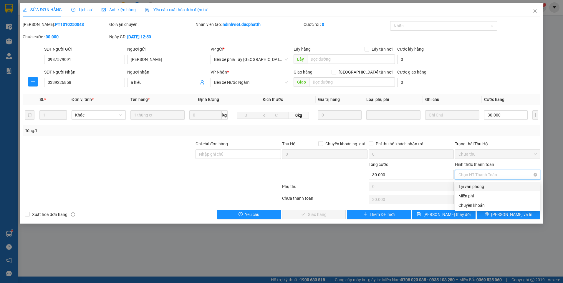
click at [471, 188] on div "Tại văn phòng" at bounding box center [497, 186] width 78 height 6
type input "0"
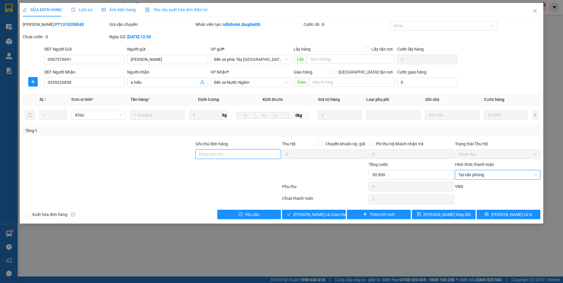
click at [224, 157] on input "Ghi chú đơn hàng" at bounding box center [237, 154] width 85 height 9
type input "TM"
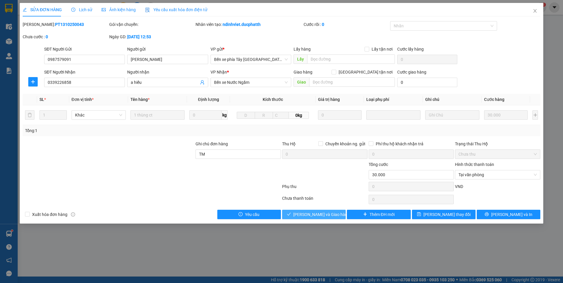
click at [323, 214] on span "Lưu và Giao hàng" at bounding box center [321, 214] width 57 height 6
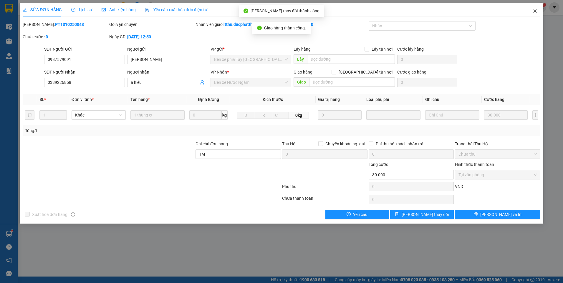
click at [532, 9] on span "Close" at bounding box center [535, 11] width 16 height 16
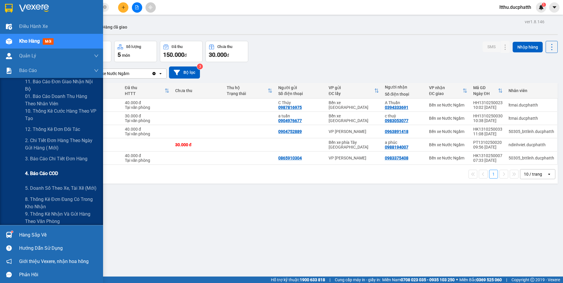
click at [44, 176] on span "4. Báo cáo COD" at bounding box center [41, 173] width 33 height 7
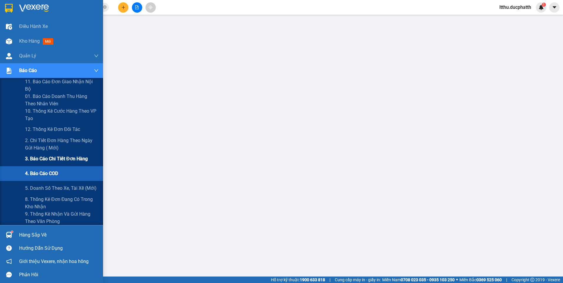
click at [36, 159] on span "3. Báo cáo chi tiết đơn hàng" at bounding box center [56, 158] width 63 height 7
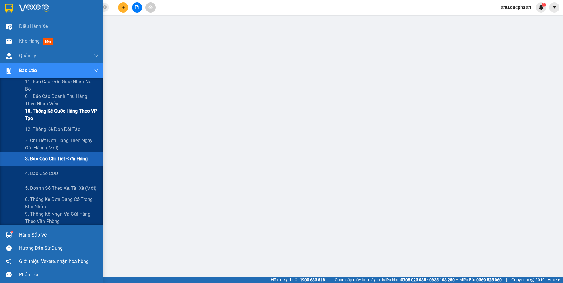
click at [50, 112] on span "10. Thống kê cước hàng theo VP tạo" at bounding box center [62, 114] width 74 height 15
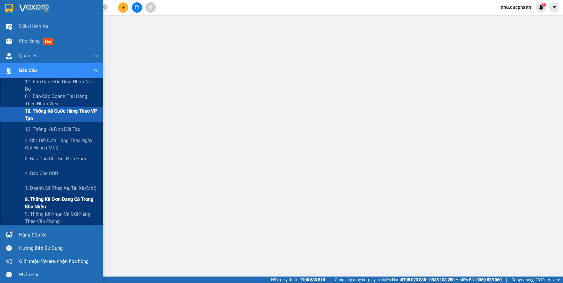
click at [49, 199] on span "8. Thống kê đơn đang có trong kho nhận" at bounding box center [62, 203] width 74 height 15
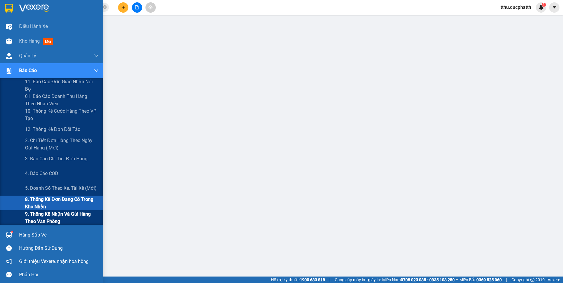
click at [47, 214] on span "9. Thống kê nhận và gửi hàng theo văn phòng" at bounding box center [62, 217] width 74 height 15
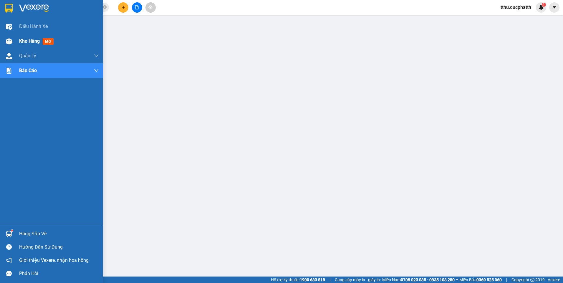
click at [22, 41] on span "Kho hàng" at bounding box center [29, 41] width 21 height 6
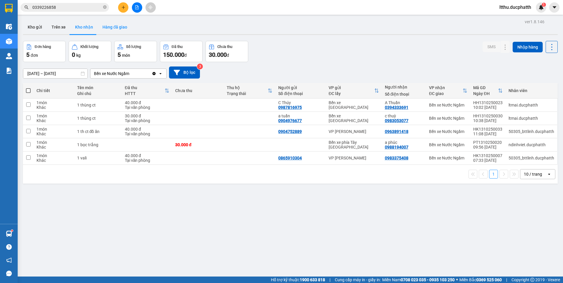
click at [109, 26] on button "Hàng đã giao" at bounding box center [115, 27] width 34 height 14
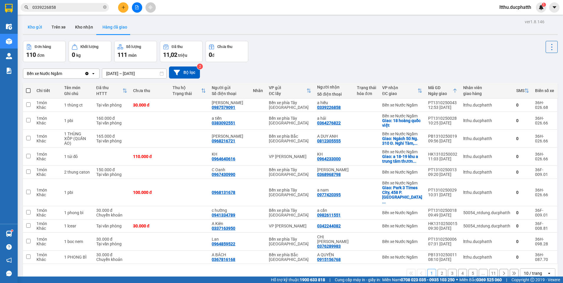
click at [36, 26] on button "Kho gửi" at bounding box center [35, 27] width 24 height 14
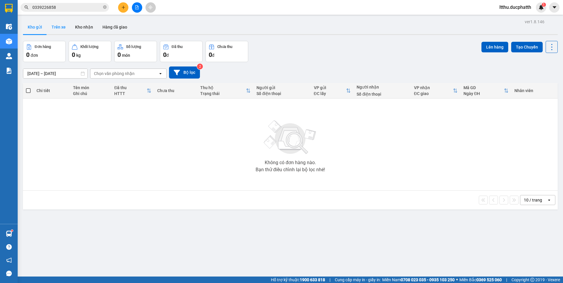
click at [59, 26] on button "Trên xe" at bounding box center [59, 27] width 24 height 14
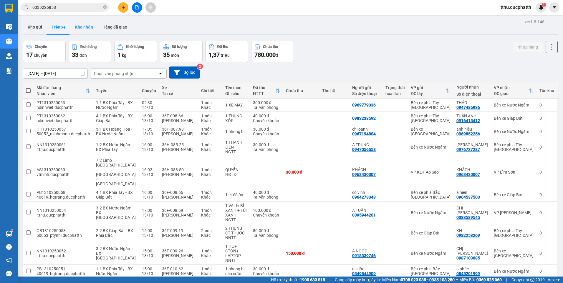
click at [89, 27] on button "Kho nhận" at bounding box center [83, 27] width 27 height 14
type input "10/10/2025 – 13/10/2025"
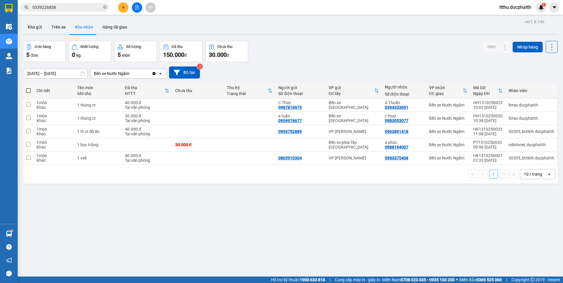
click at [329, 58] on div "Đơn hàng 5 đơn Khối lượng 0 kg Số lượng 5 món Đã thu 150.000 đ Chưa thu 30.000 …" at bounding box center [290, 51] width 534 height 21
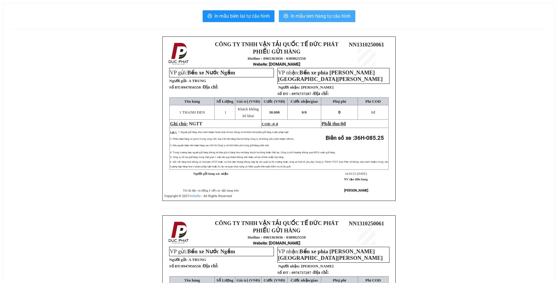
click at [315, 18] on span "In mẫu tem hàng tự cấu hình" at bounding box center [321, 15] width 60 height 7
click at [326, 21] on button "In mẫu tem hàng tự cấu hình" at bounding box center [317, 16] width 77 height 12
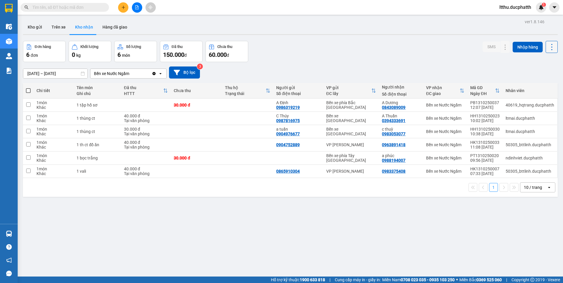
click at [547, 50] on icon at bounding box center [551, 47] width 8 height 8
click at [541, 65] on span "Xuất excel" at bounding box center [540, 63] width 19 height 6
click at [239, 24] on div "Kho gửi Trên xe Kho nhận Hàng đã giao" at bounding box center [290, 28] width 534 height 16
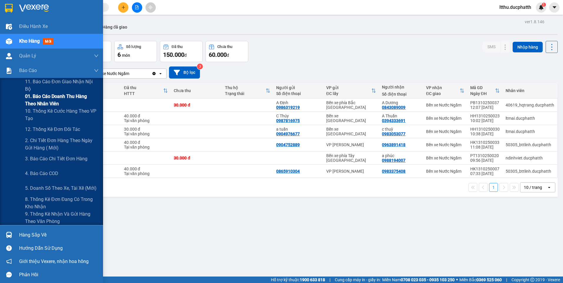
click at [44, 99] on span "01. Báo cáo doanh thu hàng theo nhân viên" at bounding box center [62, 100] width 74 height 15
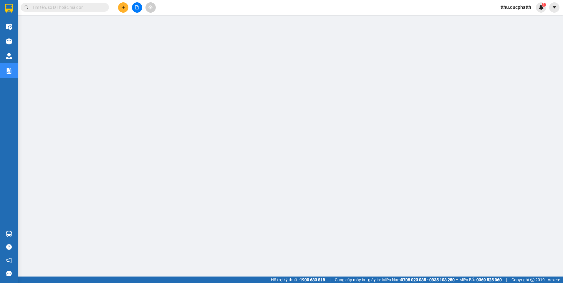
click at [521, 9] on span "ltthu.ducphatth" at bounding box center [514, 7] width 41 height 7
click at [514, 17] on span "Đăng xuất" at bounding box center [517, 18] width 30 height 6
